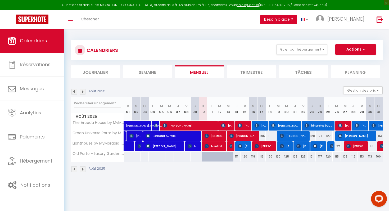
click at [293, 18] on button "Besoin d'aide ?" at bounding box center [278, 19] width 37 height 9
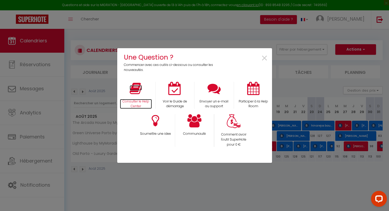
click at [135, 89] on icon at bounding box center [136, 88] width 12 height 13
click at [265, 58] on span "×" at bounding box center [264, 58] width 7 height 17
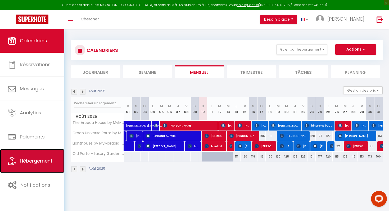
click at [38, 165] on link "Hébergement" at bounding box center [32, 161] width 64 height 24
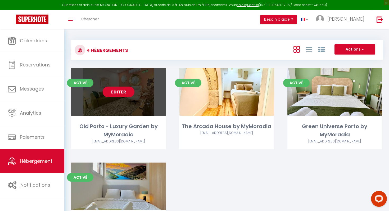
click at [123, 97] on link "Editer" at bounding box center [119, 92] width 32 height 11
select select "3"
select select "2"
select select "1"
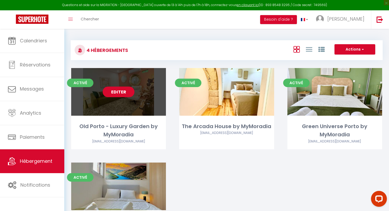
select select
select select "28"
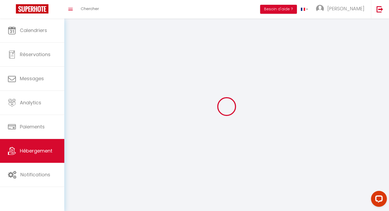
select select
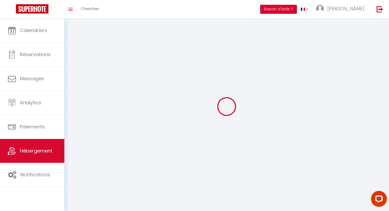
select select
checkbox input "false"
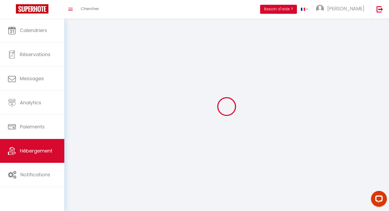
select select
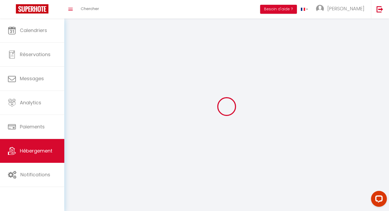
select select
checkbox input "false"
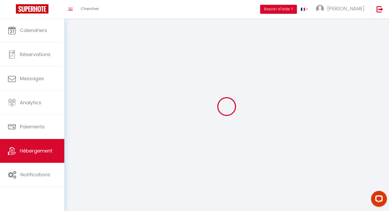
checkbox input "false"
select select
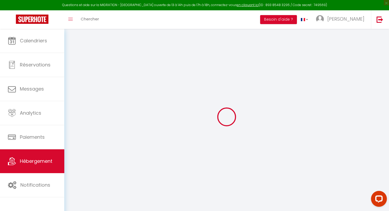
select select
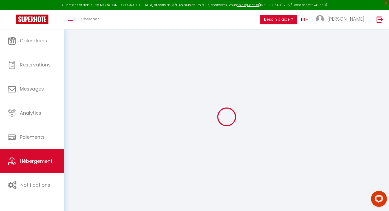
select select
checkbox input "false"
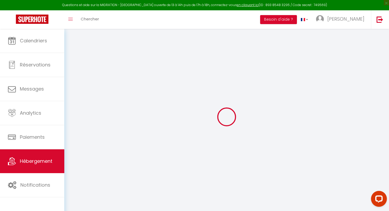
select select
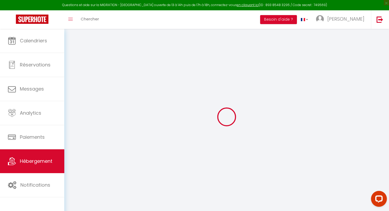
select select
checkbox input "false"
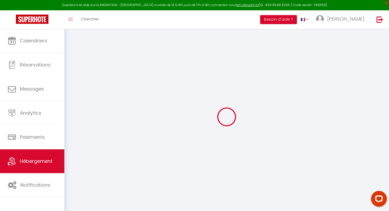
checkbox input "false"
select select
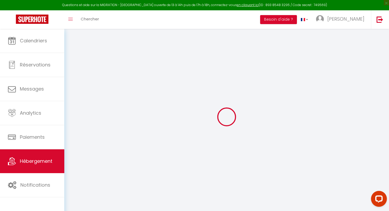
select select
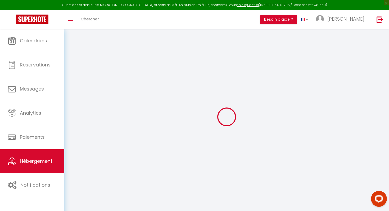
checkbox input "false"
select select
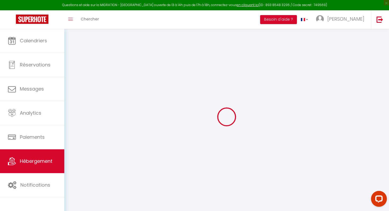
select select
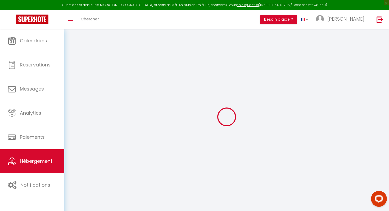
select select
checkbox input "false"
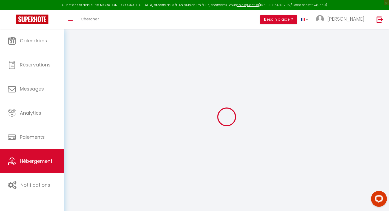
checkbox input "false"
select select
type input "Old Porto - Luxury Garden by MyMoradia"
type input "118"
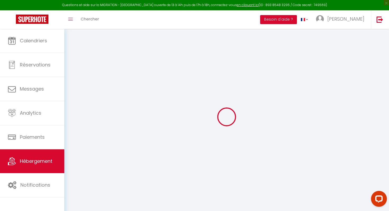
type input "45"
type input "3.00"
type input "300"
select select
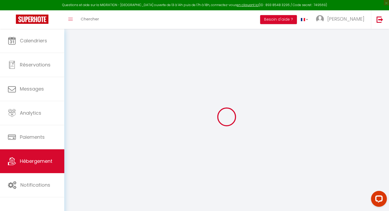
select select
type input "[STREET_ADDRESS][PERSON_NAME]"
type input "4000"
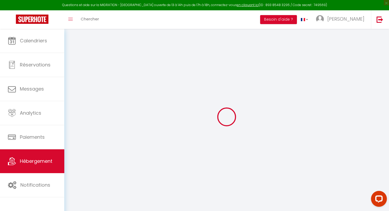
type input "[GEOGRAPHIC_DATA]"
type input "[EMAIL_ADDRESS][DOMAIN_NAME]"
select select "14303"
checkbox input "false"
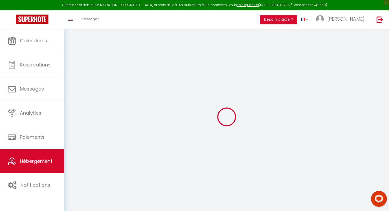
checkbox input "false"
type input "0"
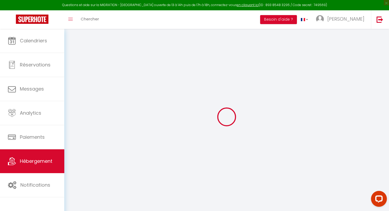
type input "0"
select select
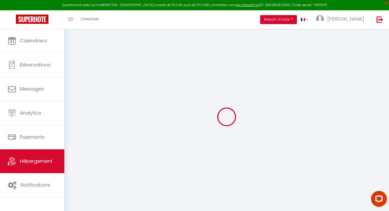
select select
checkbox input "false"
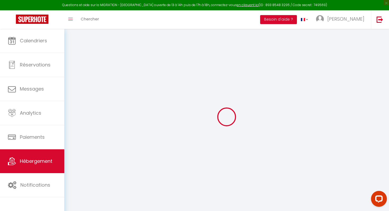
select select
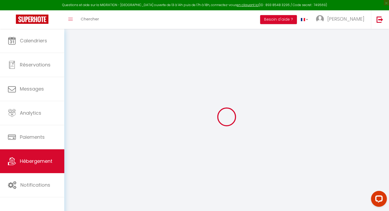
checkbox input "false"
select select
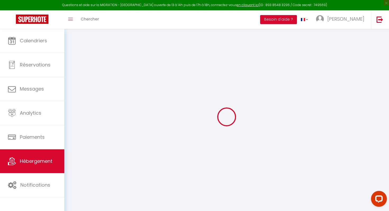
select select
checkbox input "false"
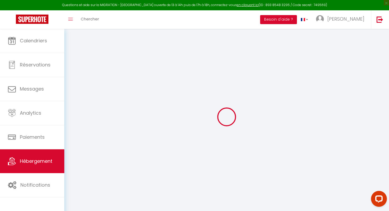
select select
select select "16:00"
select select "23:45"
select select "10:00"
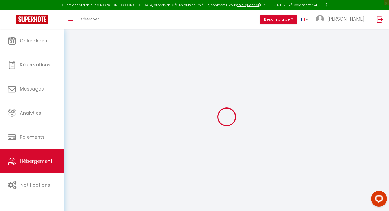
select select "30"
select select "120"
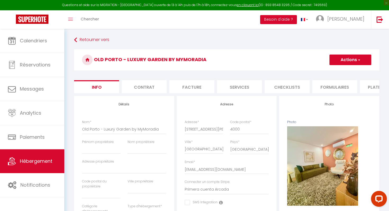
checkbox input "false"
select select
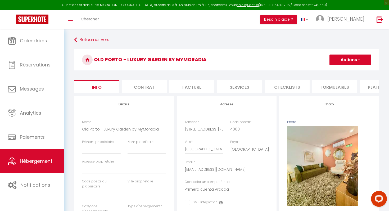
select select
select select "8268-1481648282988685861"
click at [344, 88] on li "Plateformes" at bounding box center [339, 86] width 45 height 13
select select
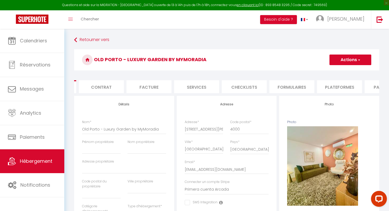
select select
select select "180"
select select "well_reviewed_guests"
select select "EUR"
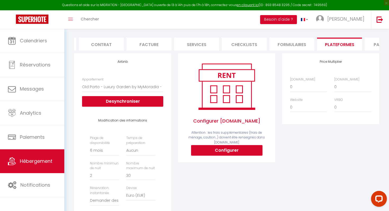
scroll to position [43, 0]
click at [215, 150] on button "Configurer" at bounding box center [226, 150] width 71 height 11
select select
type input "[PERSON_NAME][EMAIL_ADDRESS][DOMAIN_NAME]"
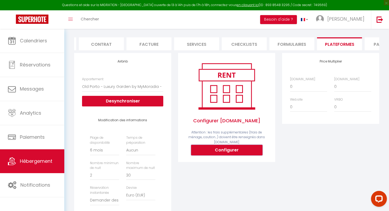
type input "[EMAIL_ADDRESS][DOMAIN_NAME]"
select select
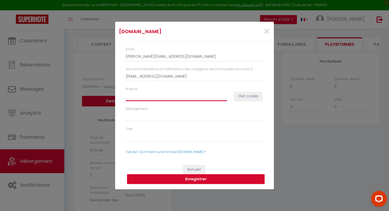
click at [147, 96] on input "Hotel id" at bounding box center [176, 96] width 101 height 10
paste input "14743907"
type input "14743907"
select select
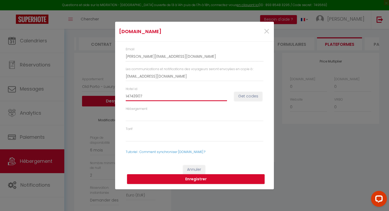
type input "14743907"
click at [248, 97] on button "Get codes" at bounding box center [248, 96] width 28 height 9
select select
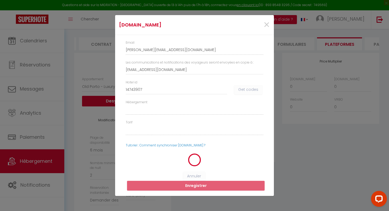
select select
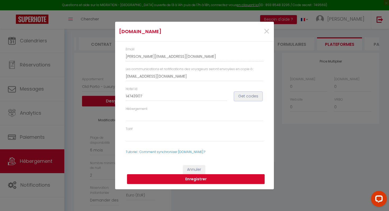
click at [248, 97] on button "Get codes" at bounding box center [248, 96] width 28 height 9
select select
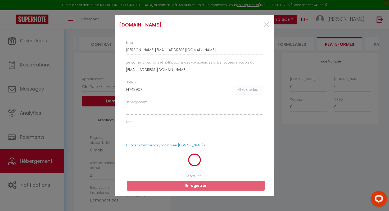
select select
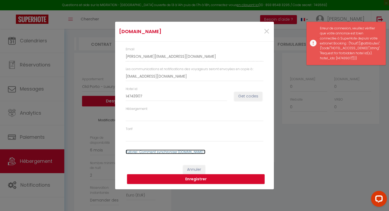
click at [171, 153] on link "Tutoriel : Comment synchroniser [DOMAIN_NAME] ?" at bounding box center [166, 152] width 80 height 5
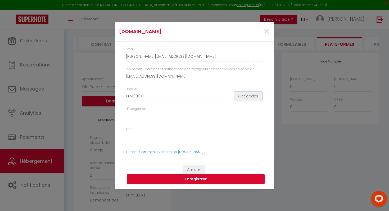
click at [245, 95] on button "Get codes" at bounding box center [248, 96] width 28 height 9
select select
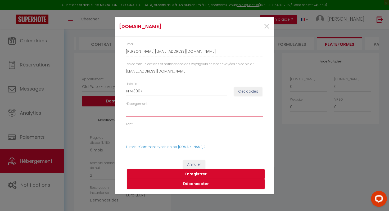
click at [175, 111] on select "1474390701 - Room #1474390701" at bounding box center [195, 111] width 138 height 10
click at [195, 173] on button "Enregistrer" at bounding box center [196, 174] width 138 height 10
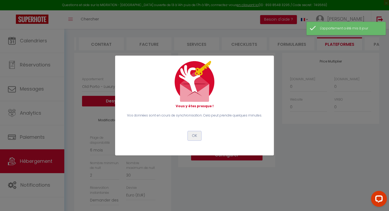
click at [194, 138] on button "OK" at bounding box center [194, 135] width 13 height 9
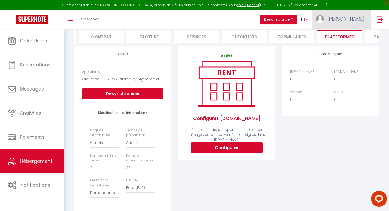
scroll to position [52, 0]
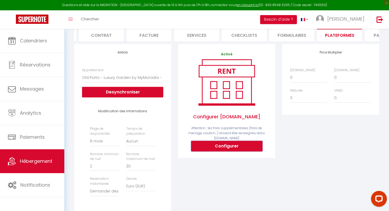
click at [219, 148] on button "Configurer" at bounding box center [226, 146] width 71 height 11
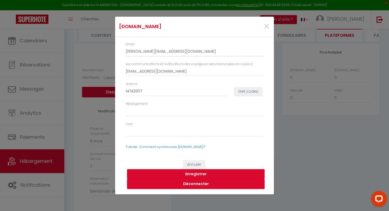
click at [197, 173] on button "Enregistrer" at bounding box center [196, 174] width 138 height 10
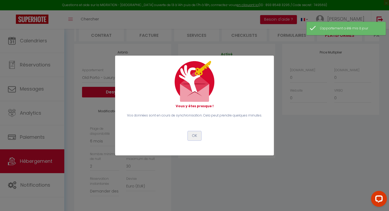
click at [196, 137] on button "OK" at bounding box center [194, 135] width 13 height 9
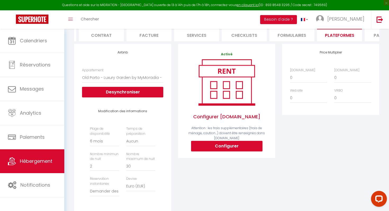
scroll to position [0, 0]
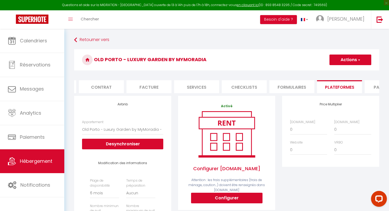
click at [357, 61] on button "Actions" at bounding box center [351, 60] width 42 height 11
click at [350, 69] on link "Enregistrer" at bounding box center [350, 71] width 42 height 7
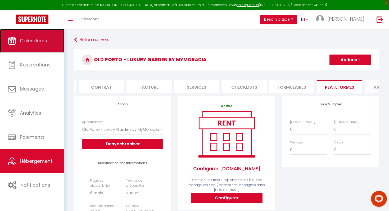
click at [43, 45] on link "Calendriers" at bounding box center [32, 41] width 64 height 24
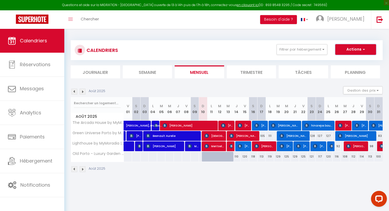
click at [360, 51] on button "Actions" at bounding box center [355, 49] width 41 height 11
click at [323, 48] on button "Filtrer par hébergement" at bounding box center [302, 49] width 51 height 11
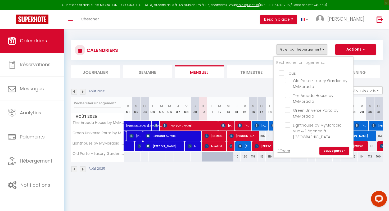
click at [264, 47] on div "CALENDRIERS Filtrer par hébergement Tous Old Porto - Luxury Garden by MyMoradia…" at bounding box center [227, 50] width 304 height 12
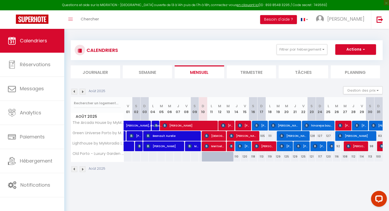
click at [250, 158] on div "118" at bounding box center [253, 157] width 8 height 10
type input "118"
type input "[PERSON_NAME] 16 Août 2025"
type input "Dim 17 Août 2025"
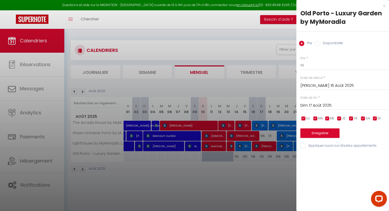
click at [319, 42] on input "Disponibilité" at bounding box center [317, 43] width 5 height 5
radio input "true"
click at [303, 44] on input "Prix" at bounding box center [301, 43] width 5 height 5
radio input "true"
click at [318, 43] on input "Disponibilité" at bounding box center [317, 43] width 5 height 5
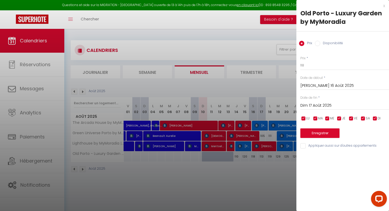
radio input "true"
click at [302, 42] on input "Prix" at bounding box center [301, 43] width 5 height 5
radio input "true"
radio input "false"
click at [321, 105] on input "Dim 17 Août 2025" at bounding box center [345, 105] width 89 height 7
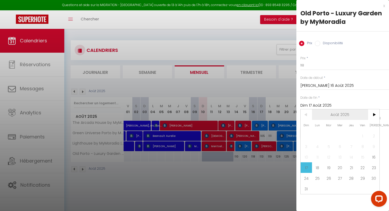
click at [345, 114] on span "Août 2025" at bounding box center [340, 114] width 56 height 11
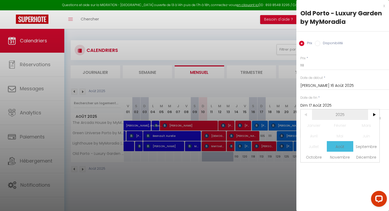
click at [344, 113] on span "2025" at bounding box center [340, 114] width 56 height 11
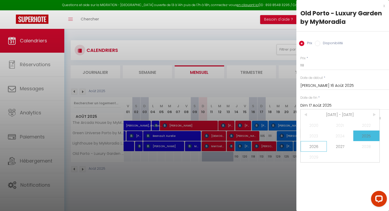
click at [314, 146] on span "2026" at bounding box center [314, 146] width 26 height 11
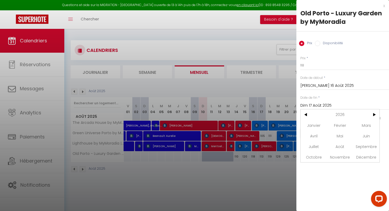
click at [348, 104] on input "Dim 17 Août 2025" at bounding box center [345, 105] width 89 height 7
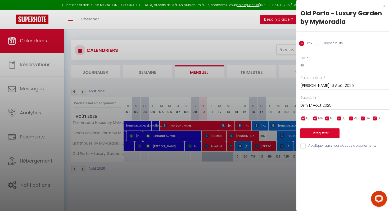
click at [328, 105] on input "Dim 17 Août 2025" at bounding box center [345, 105] width 89 height 7
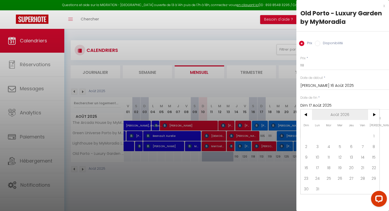
click at [335, 113] on span "Août 2026" at bounding box center [340, 114] width 56 height 11
click at [338, 113] on span "2026" at bounding box center [340, 114] width 56 height 11
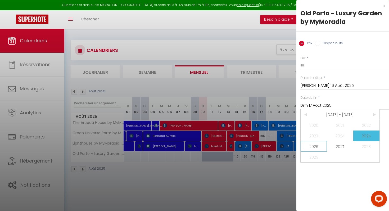
click at [313, 147] on span "2026" at bounding box center [314, 146] width 26 height 11
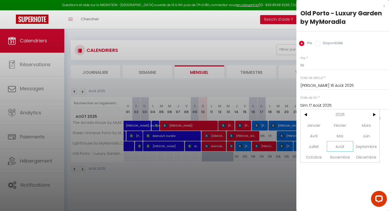
click at [342, 148] on span "Août" at bounding box center [340, 146] width 26 height 11
click at [317, 187] on span "31" at bounding box center [317, 188] width 11 height 11
type input "Lun 31 Août 2026"
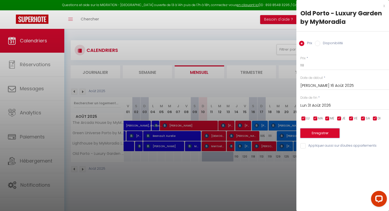
click at [324, 135] on button "Enregistrer" at bounding box center [320, 133] width 39 height 10
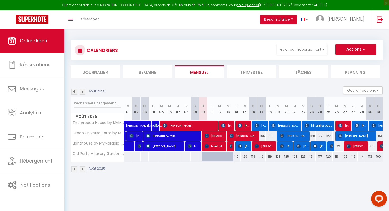
click at [265, 159] on div "113" at bounding box center [262, 157] width 8 height 10
type input "113"
type input "Dim 17 Août 2025"
type input "Lun 18 Août 2025"
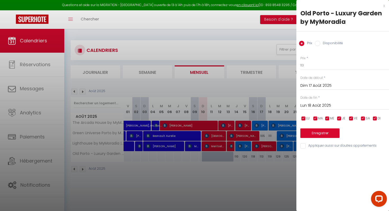
click at [317, 44] on input "Disponibilité" at bounding box center [317, 43] width 5 height 5
radio input "true"
radio input "false"
click at [315, 86] on input "Dim 17 Août 2025" at bounding box center [345, 86] width 89 height 7
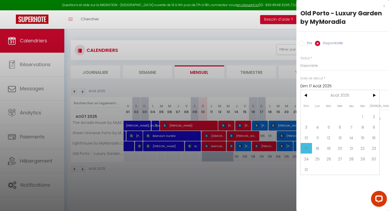
click at [287, 183] on div at bounding box center [194, 105] width 389 height 211
select select
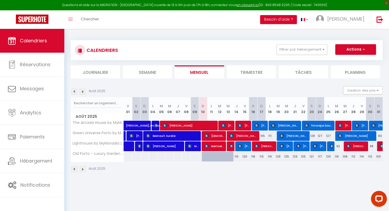
click at [303, 156] on div "125" at bounding box center [303, 157] width 8 height 10
select select "1"
type input "Ven 22 Août 2025"
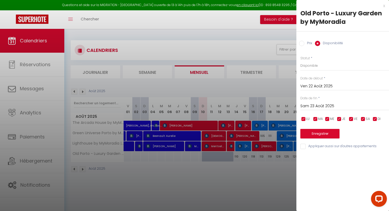
click at [322, 105] on input "Sam 23 Août 2025" at bounding box center [345, 106] width 89 height 7
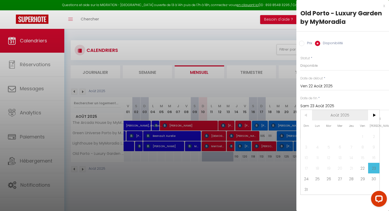
click at [334, 113] on span "Août 2025" at bounding box center [340, 115] width 56 height 11
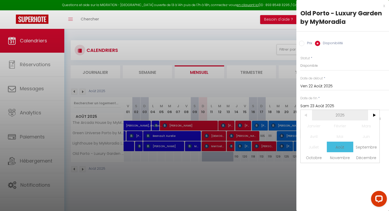
click at [344, 115] on span "2025" at bounding box center [340, 115] width 56 height 11
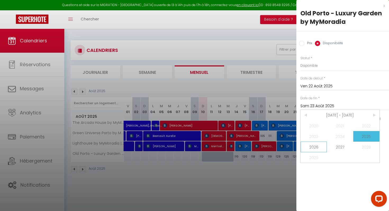
click at [313, 148] on span "2026" at bounding box center [314, 147] width 26 height 11
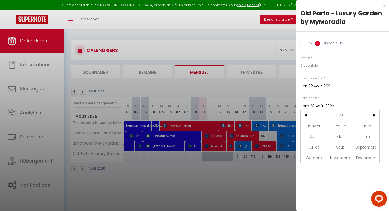
click at [340, 144] on span "Août" at bounding box center [340, 147] width 26 height 11
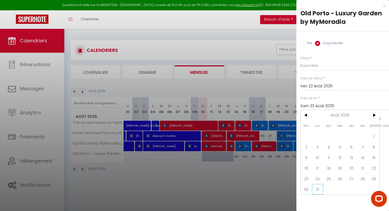
click at [319, 184] on span "31" at bounding box center [317, 189] width 11 height 11
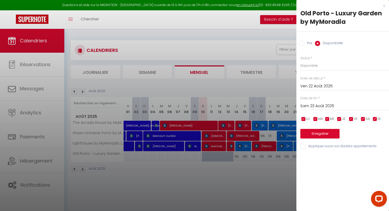
type input "Lun 31 Août 2026"
click at [326, 135] on button "Enregistrer" at bounding box center [320, 134] width 39 height 10
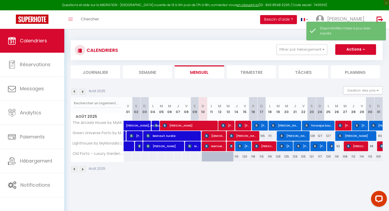
click at [287, 186] on body "Questions et aide sur la MIGRATION - [GEOGRAPHIC_DATA] ouverte de 13 à 14h puis…" at bounding box center [194, 134] width 389 height 211
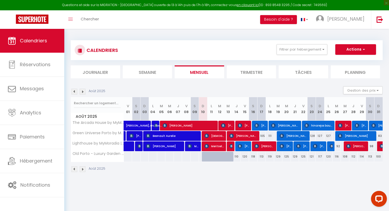
click at [244, 74] on li "Trimestre" at bounding box center [252, 71] width 50 height 13
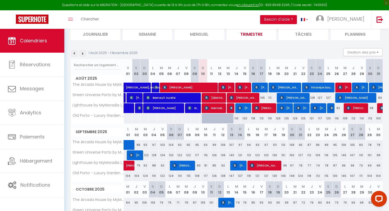
scroll to position [46, 0]
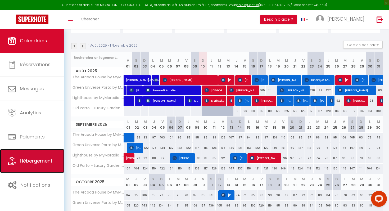
click at [42, 155] on link "Hébergement" at bounding box center [32, 161] width 64 height 24
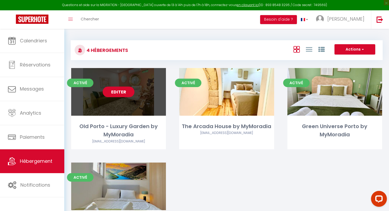
click at [114, 96] on link "Editer" at bounding box center [119, 92] width 32 height 11
select select "3"
select select "2"
select select "1"
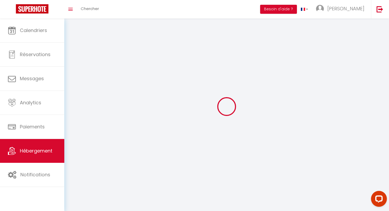
select select
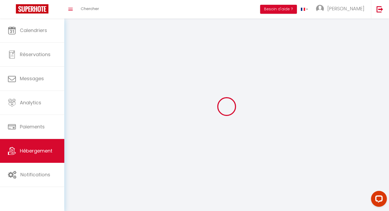
select select
checkbox input "false"
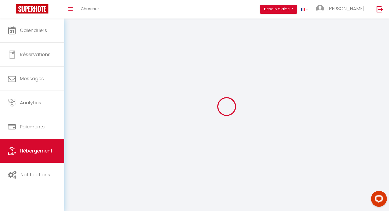
checkbox input "false"
select select
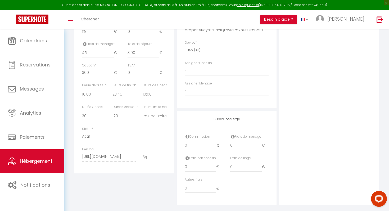
scroll to position [251, 0]
